Goal: Task Accomplishment & Management: Manage account settings

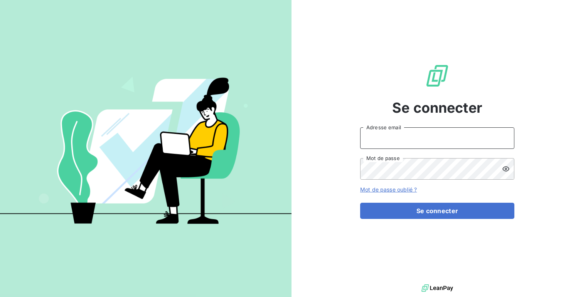
click at [411, 144] on input "Adresse email" at bounding box center [437, 139] width 154 height 22
type input "admin@euroexpotest"
click at [360, 203] on button "Se connecter" at bounding box center [437, 211] width 154 height 16
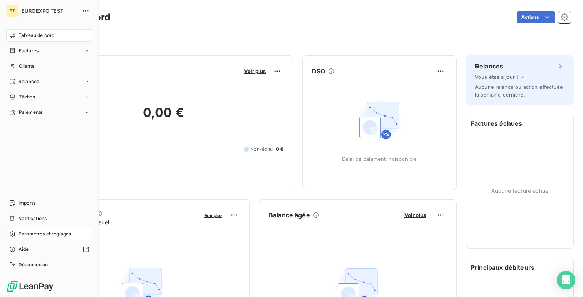
click at [40, 233] on span "Paramètres et réglages" at bounding box center [44, 234] width 52 height 7
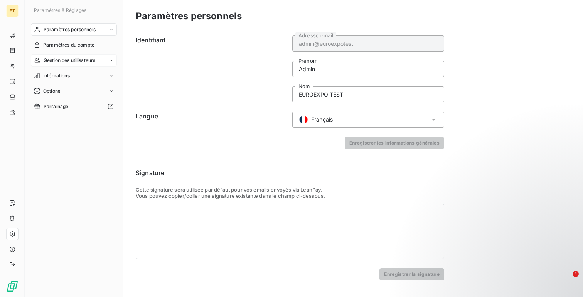
click at [72, 62] on span "Gestion des utilisateurs" at bounding box center [70, 60] width 52 height 7
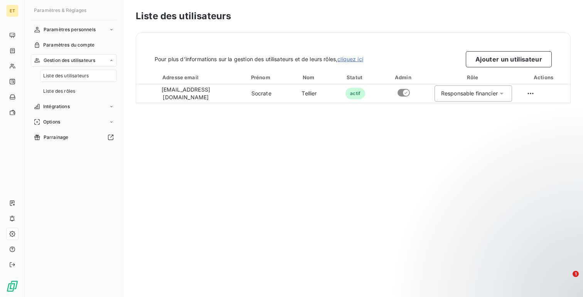
click at [486, 67] on div "Pour plus d’informations sur la gestion des utilisateurs et de leurs rôles, cli…" at bounding box center [353, 68] width 434 height 71
click at [492, 64] on button "Ajouter un utilisateur" at bounding box center [508, 59] width 86 height 16
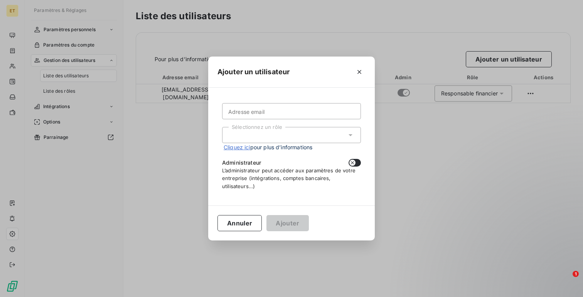
click at [285, 103] on div "Adresse email Sélectionnez un rôle Cliquez ici pour plus d’informations Adminis…" at bounding box center [291, 146] width 148 height 99
click at [280, 107] on input "Adresse email" at bounding box center [291, 111] width 139 height 16
paste input "[PERSON_NAME][EMAIL_ADDRESS][DOMAIN_NAME]"
type input "[PERSON_NAME][EMAIL_ADDRESS][DOMAIN_NAME]"
click at [238, 134] on div "Sélectionnez un rôle" at bounding box center [291, 135] width 139 height 16
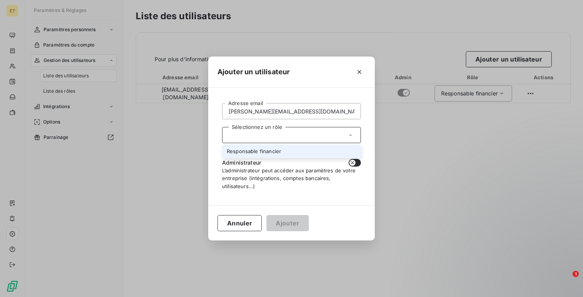
click at [238, 153] on li "Responsable financier" at bounding box center [291, 151] width 139 height 13
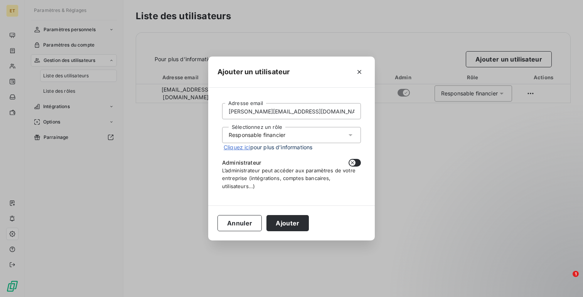
click at [348, 167] on div "Administrateur L’administrateur peut accéder aux paramètres de votre entreprise…" at bounding box center [291, 174] width 139 height 31
click at [354, 162] on icon "button" at bounding box center [352, 163] width 6 height 6
checkbox input "true"
click at [268, 115] on input "[PERSON_NAME][EMAIL_ADDRESS][DOMAIN_NAME]" at bounding box center [291, 111] width 139 height 16
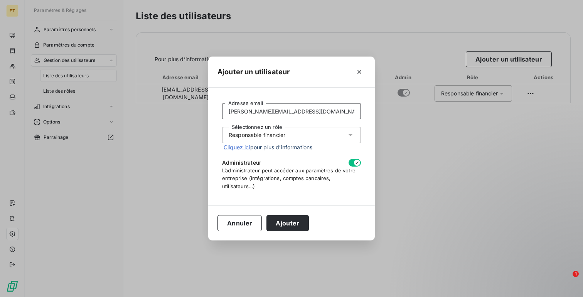
click at [268, 115] on input "[PERSON_NAME][EMAIL_ADDRESS][DOMAIN_NAME]" at bounding box center [291, 111] width 139 height 16
click at [284, 231] on button "Ajouter" at bounding box center [287, 223] width 42 height 16
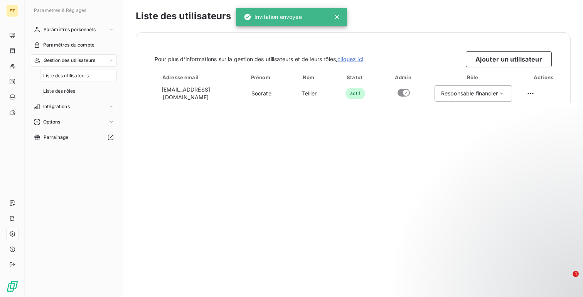
click at [141, 135] on div "Liste des utilisateurs Pour plus d’informations sur la gestion des utilisateurs…" at bounding box center [352, 148] width 459 height 297
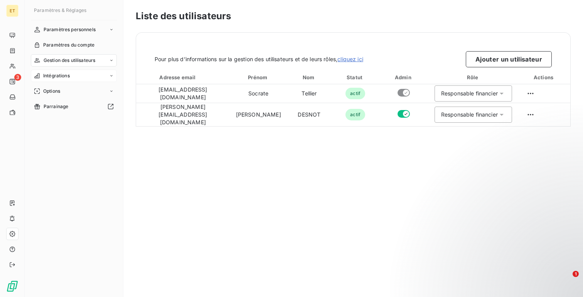
click at [72, 73] on div "Intégrations" at bounding box center [74, 76] width 86 height 12
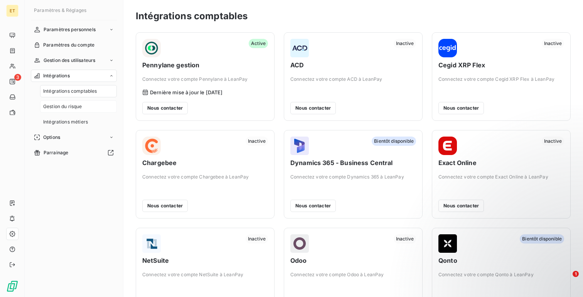
click at [71, 108] on span "Gestion du risque" at bounding box center [62, 106] width 39 height 7
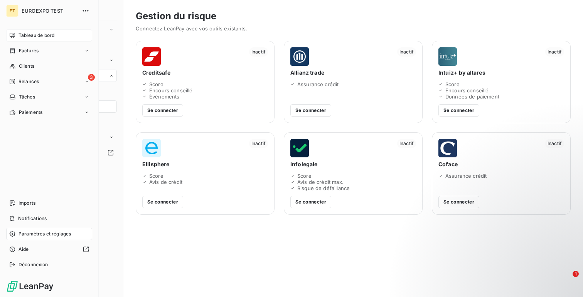
click at [44, 36] on span "Tableau de bord" at bounding box center [36, 35] width 36 height 7
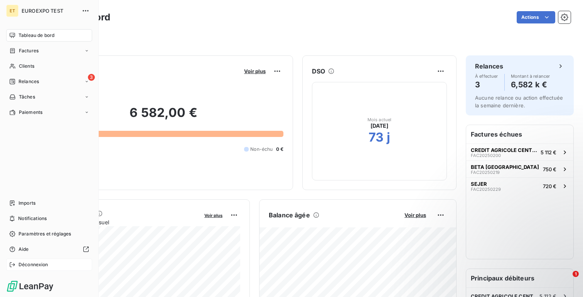
click at [20, 262] on span "Déconnexion" at bounding box center [33, 265] width 30 height 7
